Goal: Transaction & Acquisition: Purchase product/service

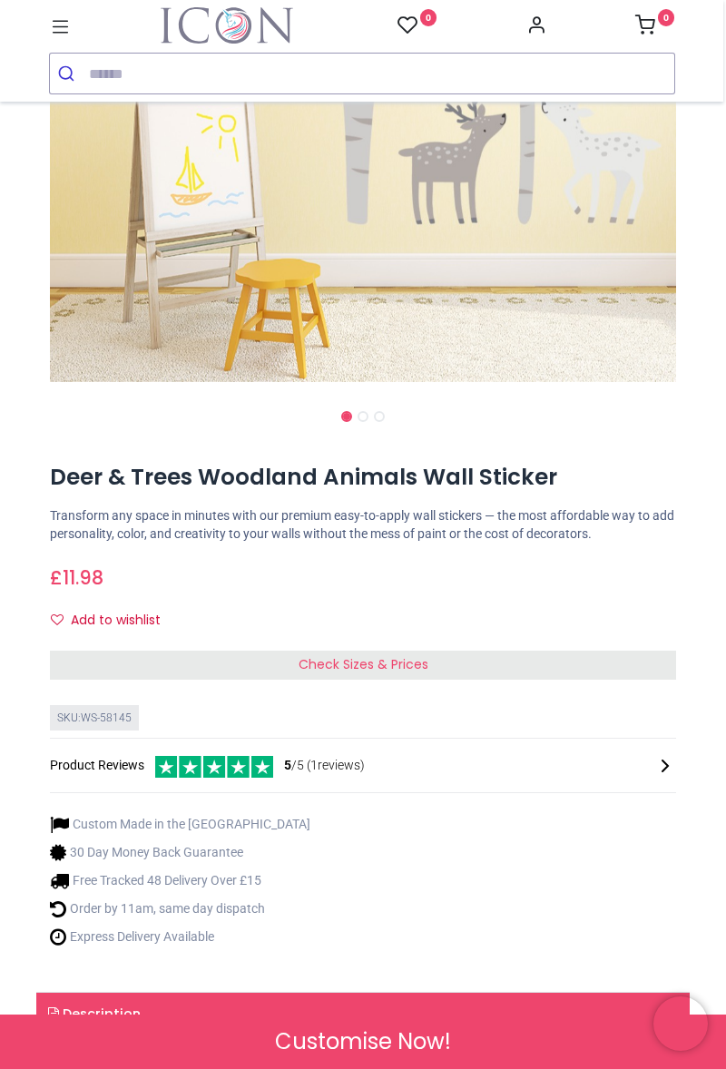
scroll to position [376, 0]
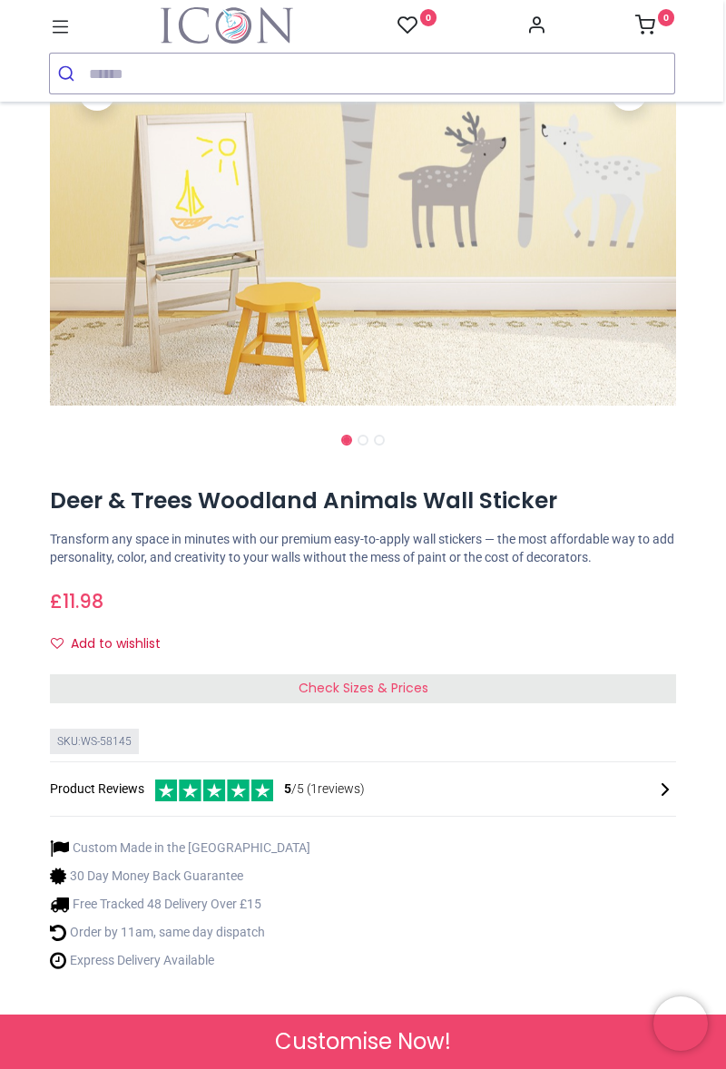
click at [333, 784] on span "5 /5 ( 1 reviews)" at bounding box center [324, 789] width 81 height 18
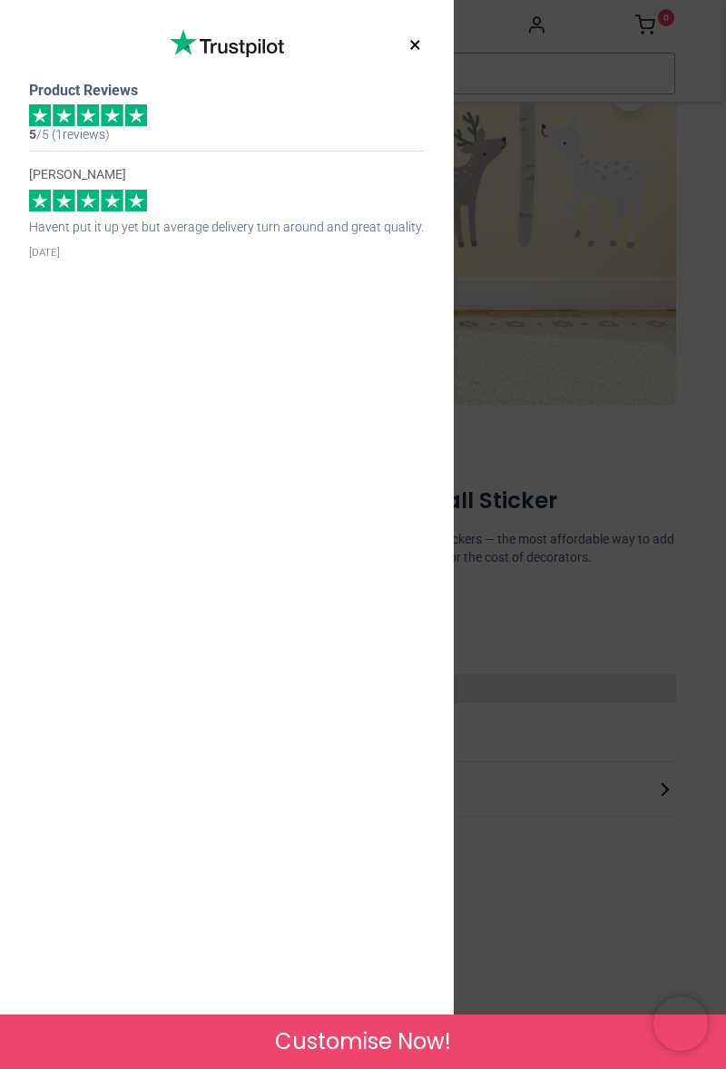
click at [412, 45] on button "×" at bounding box center [415, 45] width 23 height 33
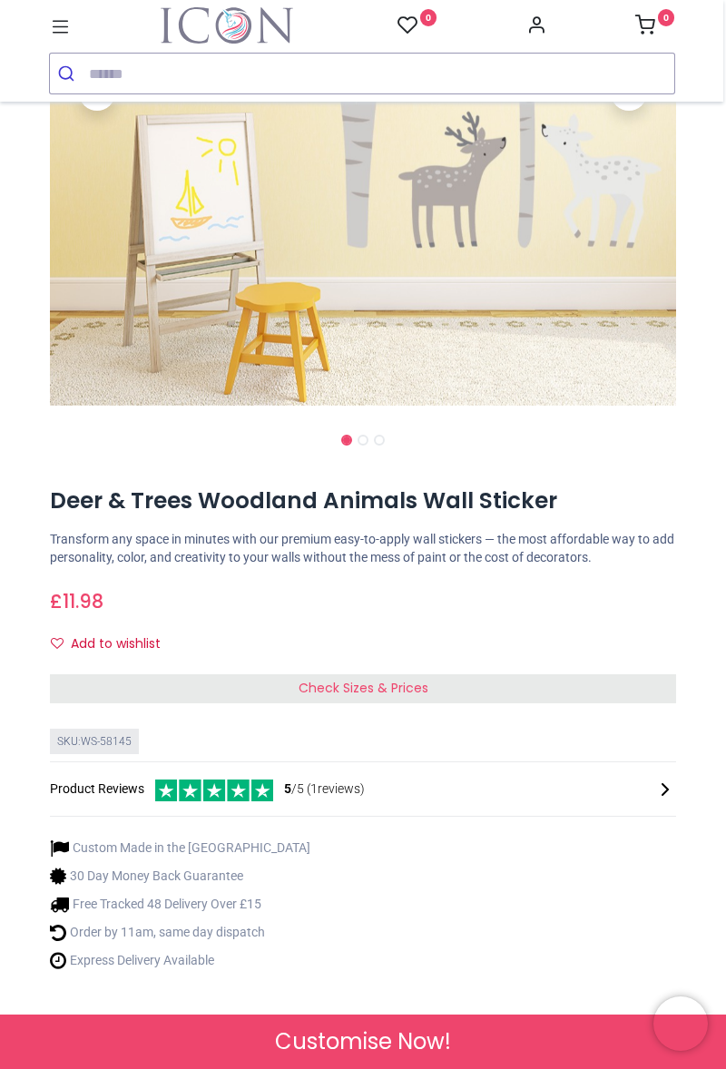
click at [419, 686] on span "Check Sizes & Prices" at bounding box center [363, 687] width 130 height 18
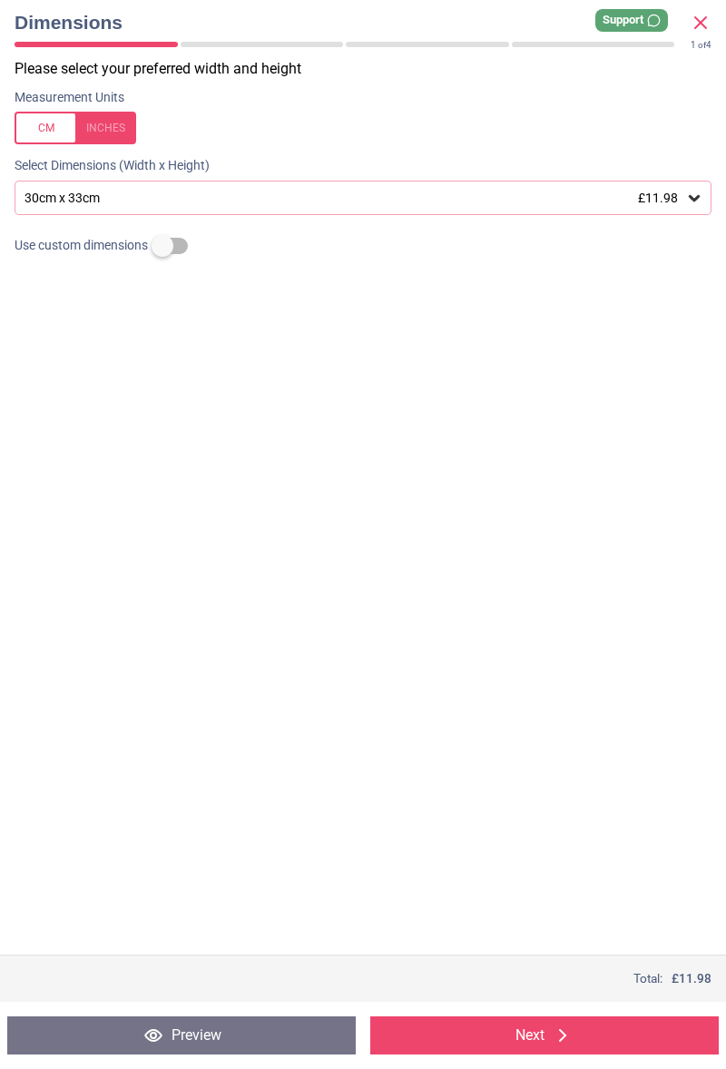
click at [674, 203] on span "£11.98" at bounding box center [658, 197] width 40 height 15
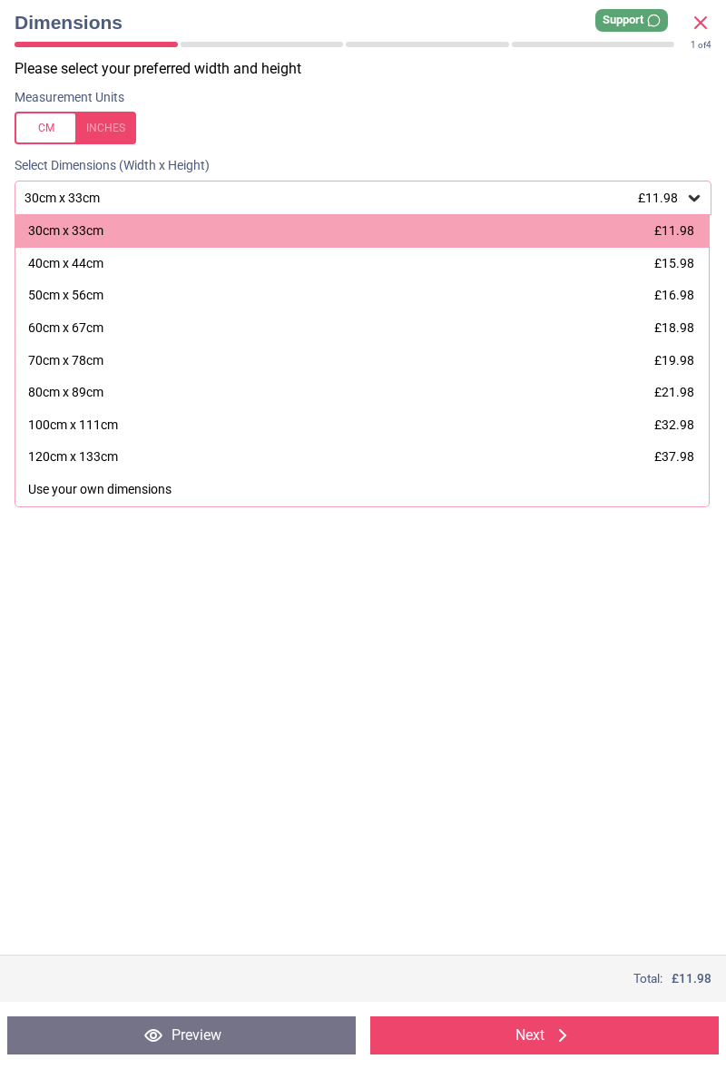
click at [106, 457] on div "120cm x 133cm" at bounding box center [73, 457] width 90 height 18
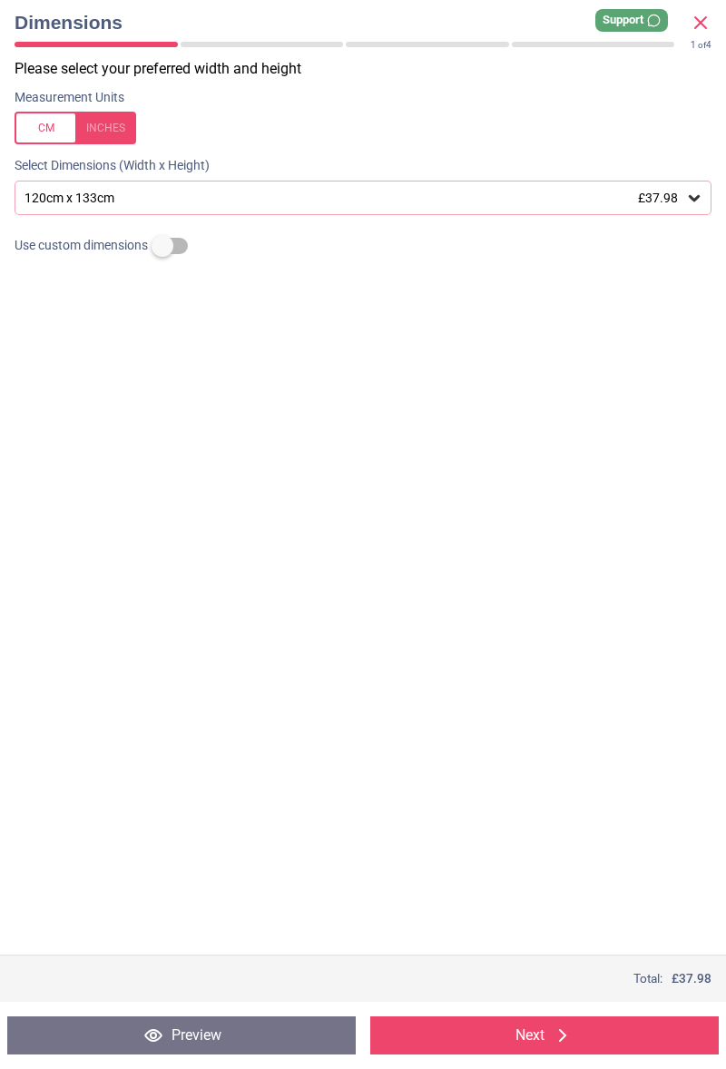
click at [220, 1034] on button "Preview" at bounding box center [181, 1035] width 348 height 38
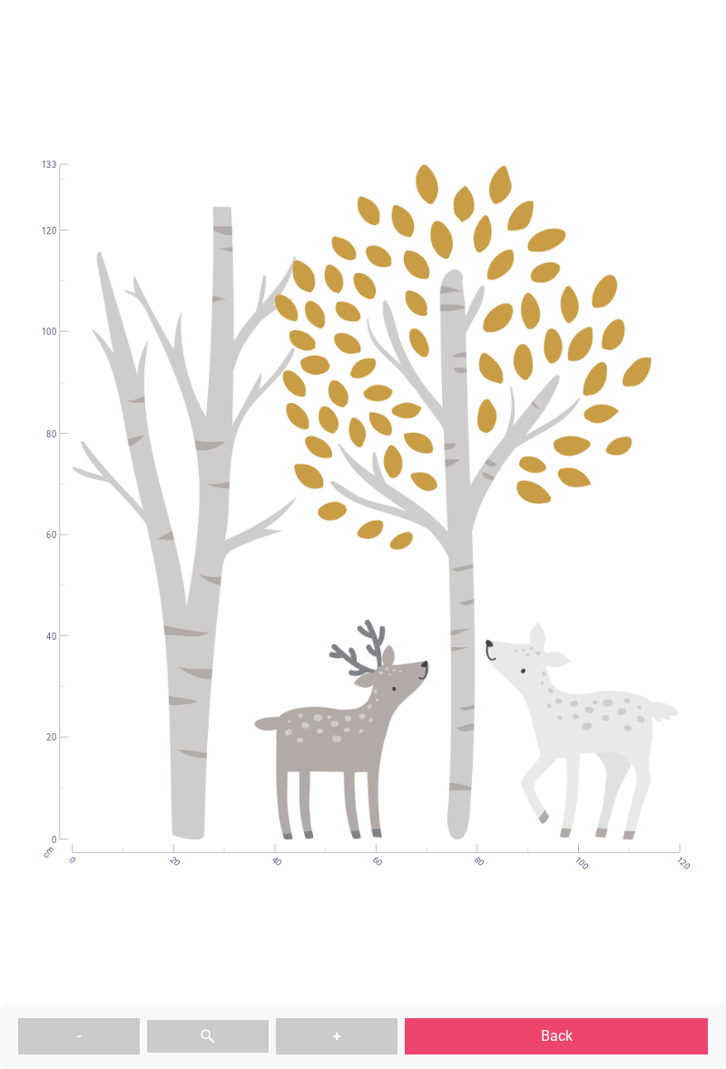
click at [481, 1031] on button "Back" at bounding box center [556, 1036] width 303 height 36
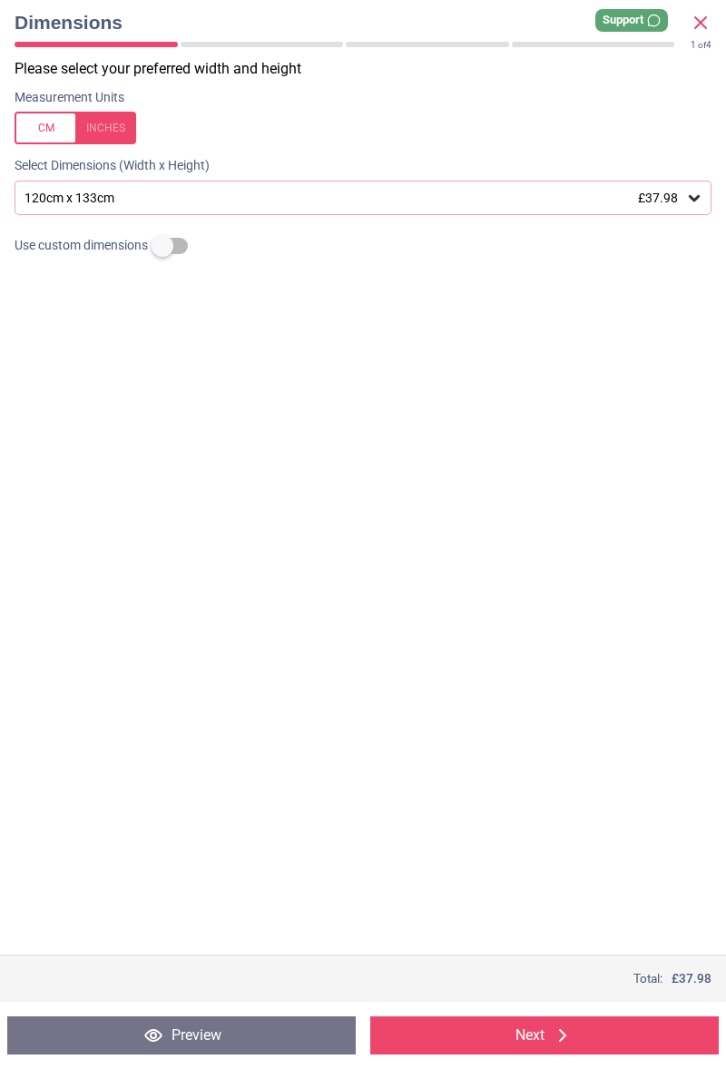
click at [480, 1038] on button "Next" at bounding box center [544, 1035] width 348 height 38
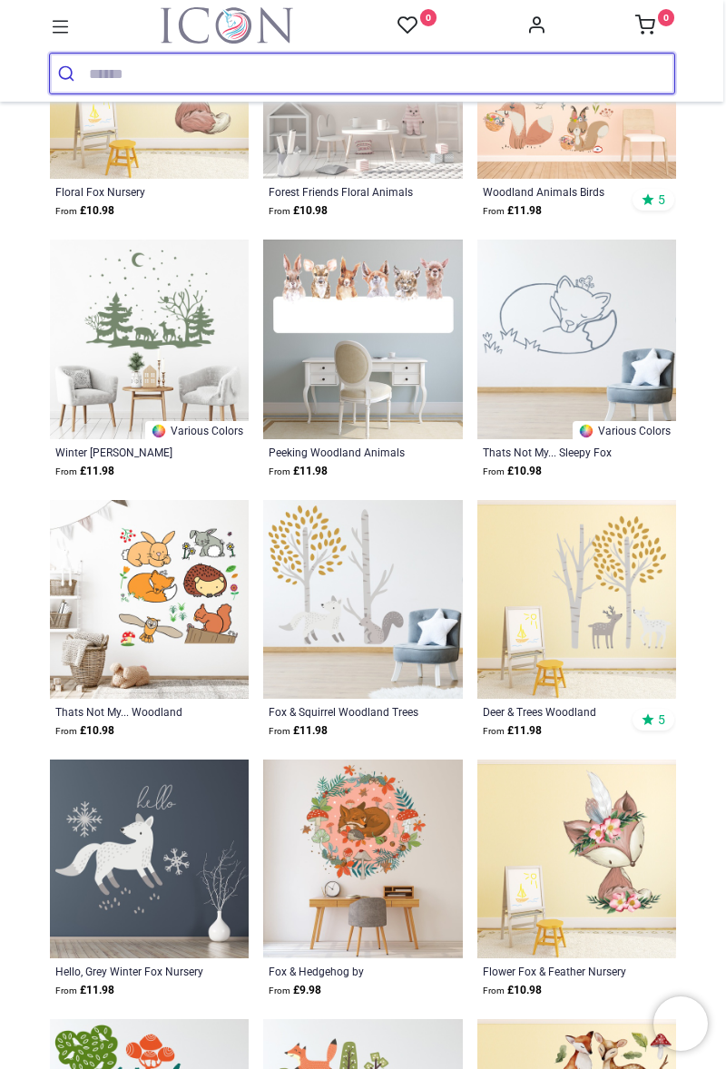
scroll to position [1243, 0]
